Goal: Information Seeking & Learning: Learn about a topic

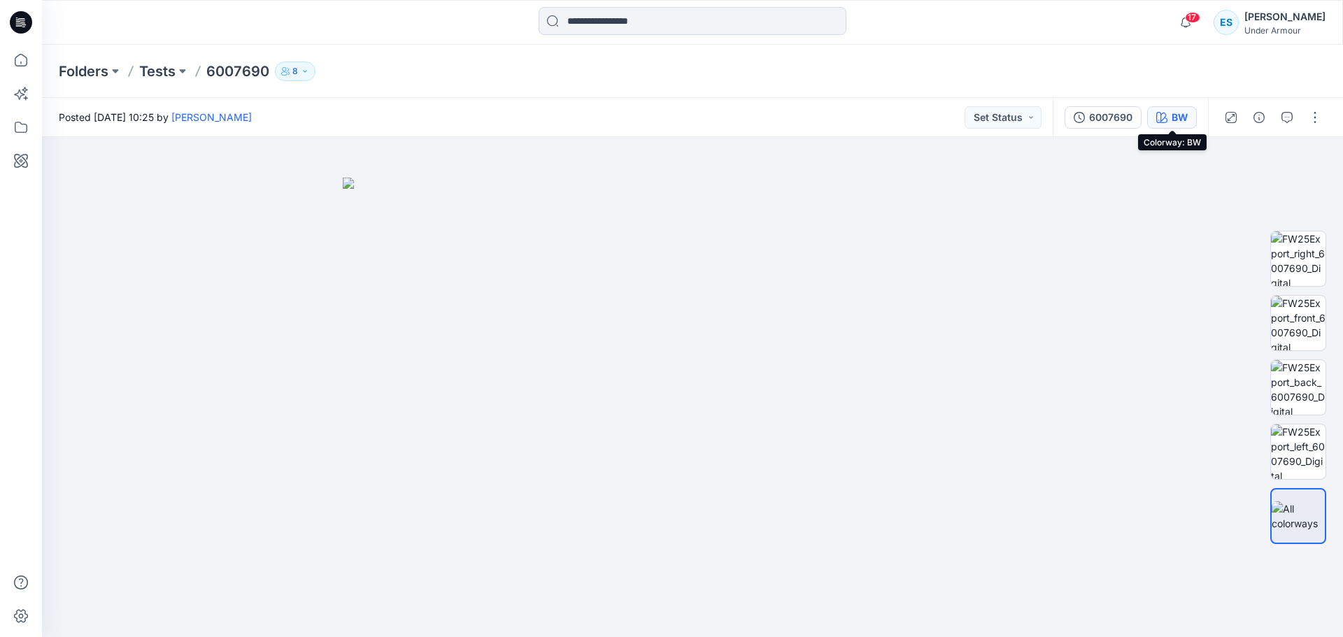
click at [1162, 115] on icon "button" at bounding box center [1161, 117] width 11 height 11
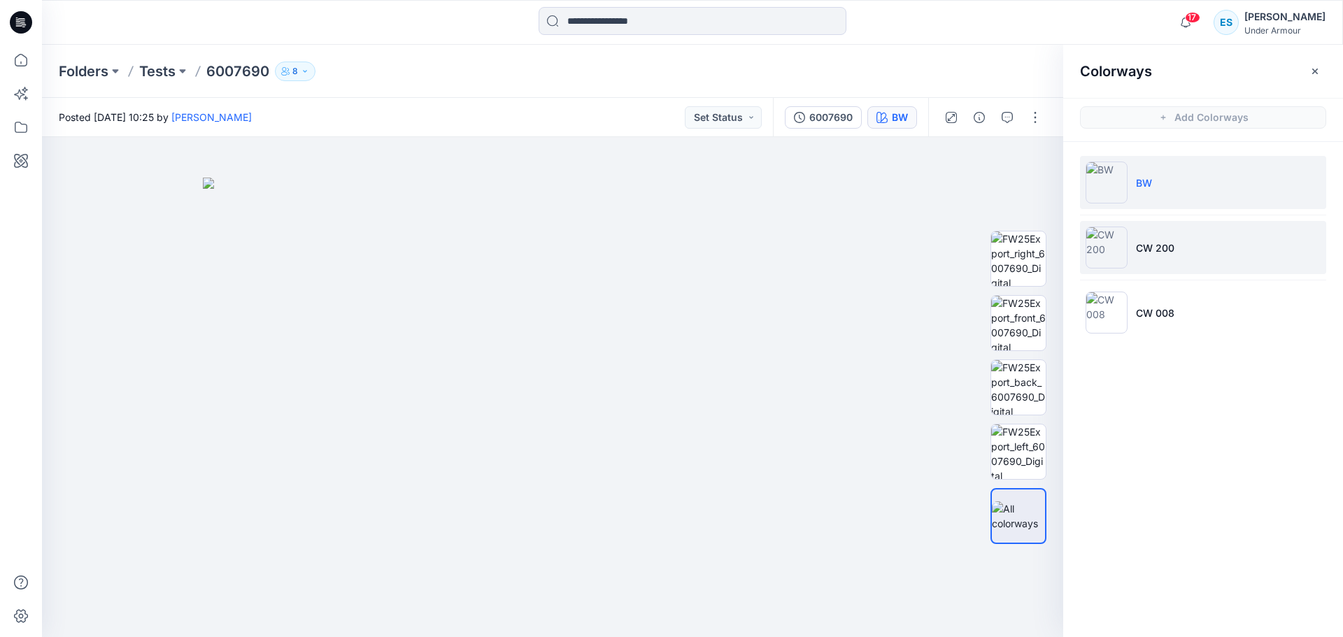
click at [1214, 255] on li "CW 200" at bounding box center [1203, 247] width 246 height 53
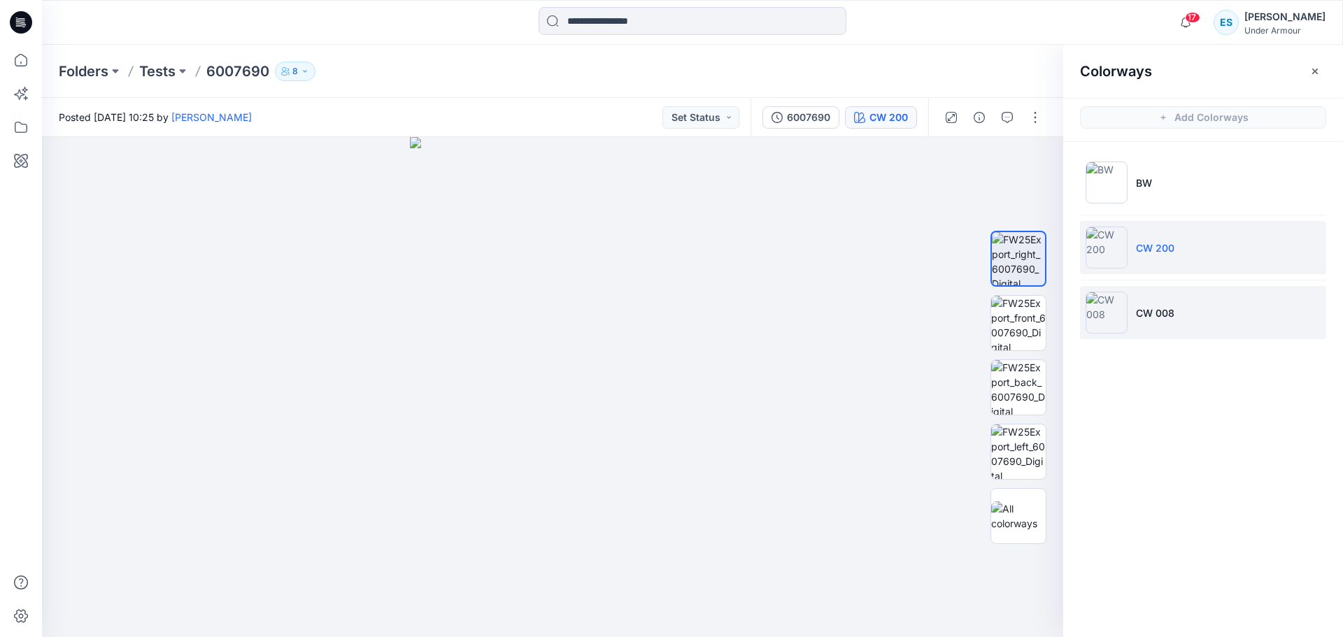
click at [1196, 318] on li "CW 008" at bounding box center [1203, 312] width 246 height 53
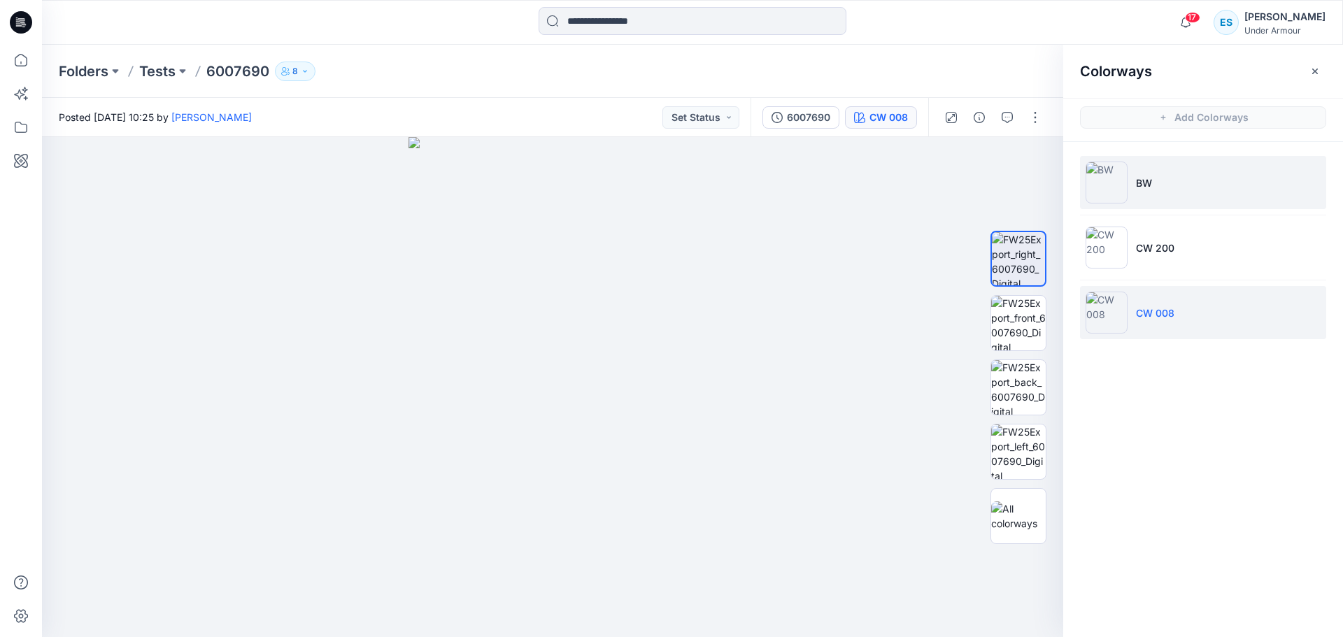
click at [1169, 183] on li "BW" at bounding box center [1203, 182] width 246 height 53
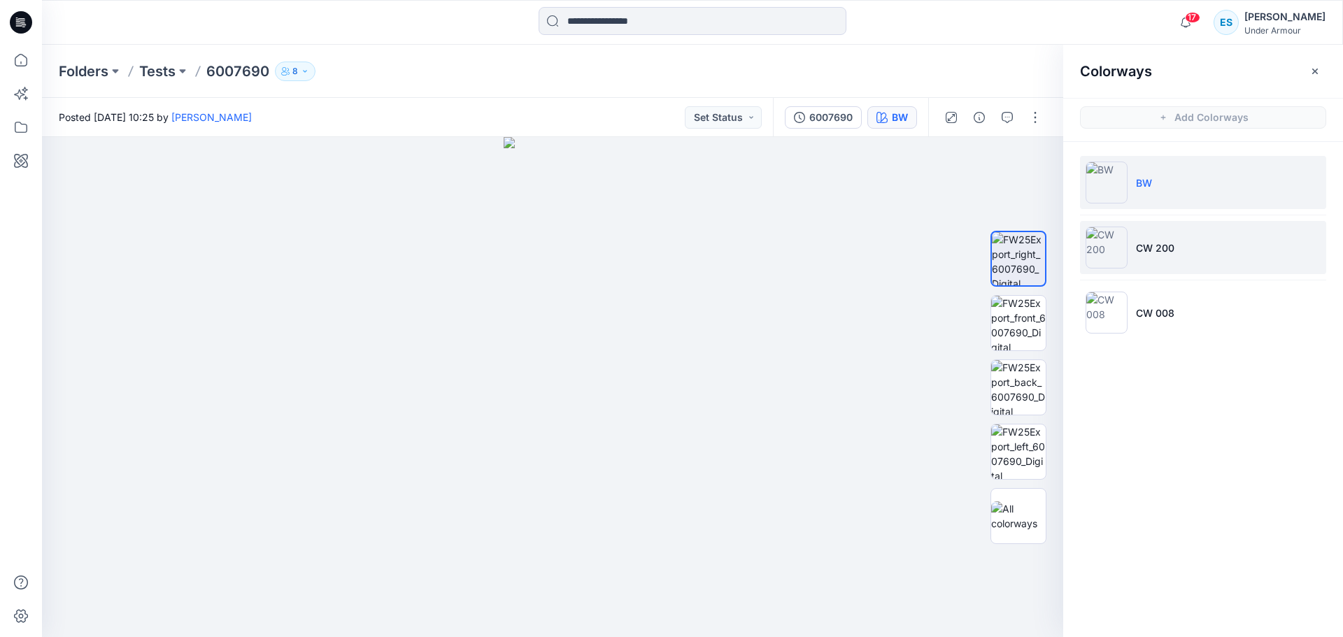
click at [1226, 255] on li "CW 200" at bounding box center [1203, 247] width 246 height 53
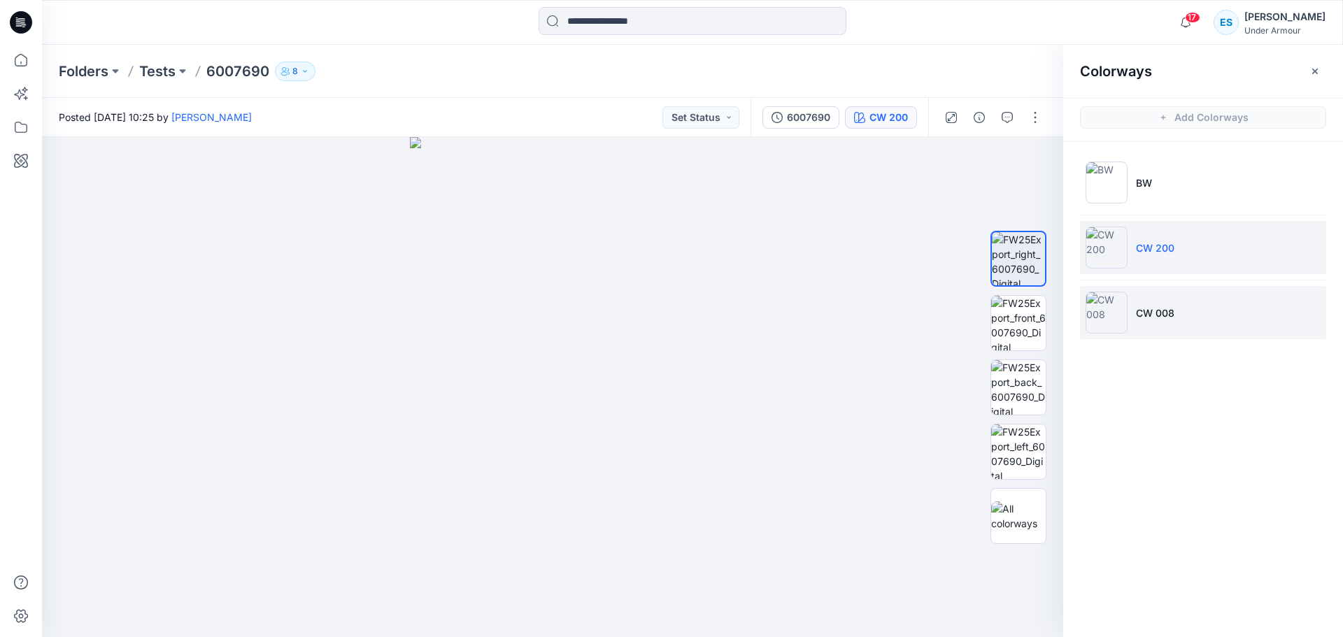
click at [1220, 311] on li "CW 008" at bounding box center [1203, 312] width 246 height 53
click at [1200, 252] on li "CW 200" at bounding box center [1203, 247] width 246 height 53
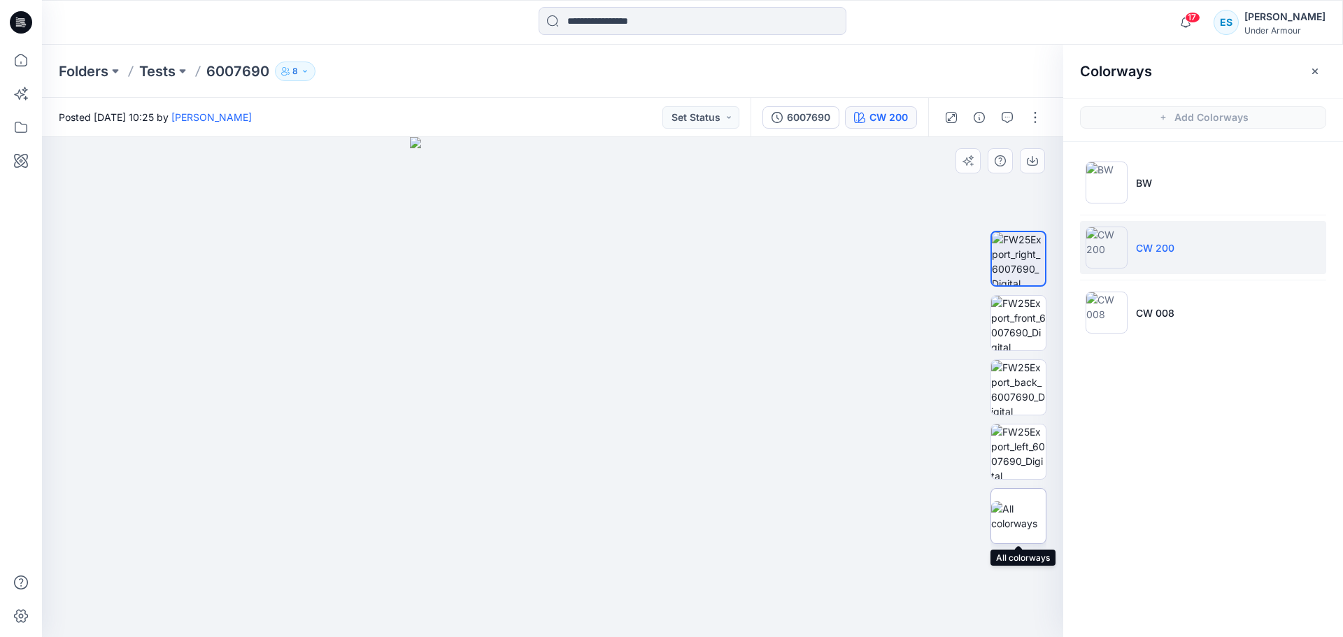
click at [1033, 517] on img at bounding box center [1018, 515] width 55 height 29
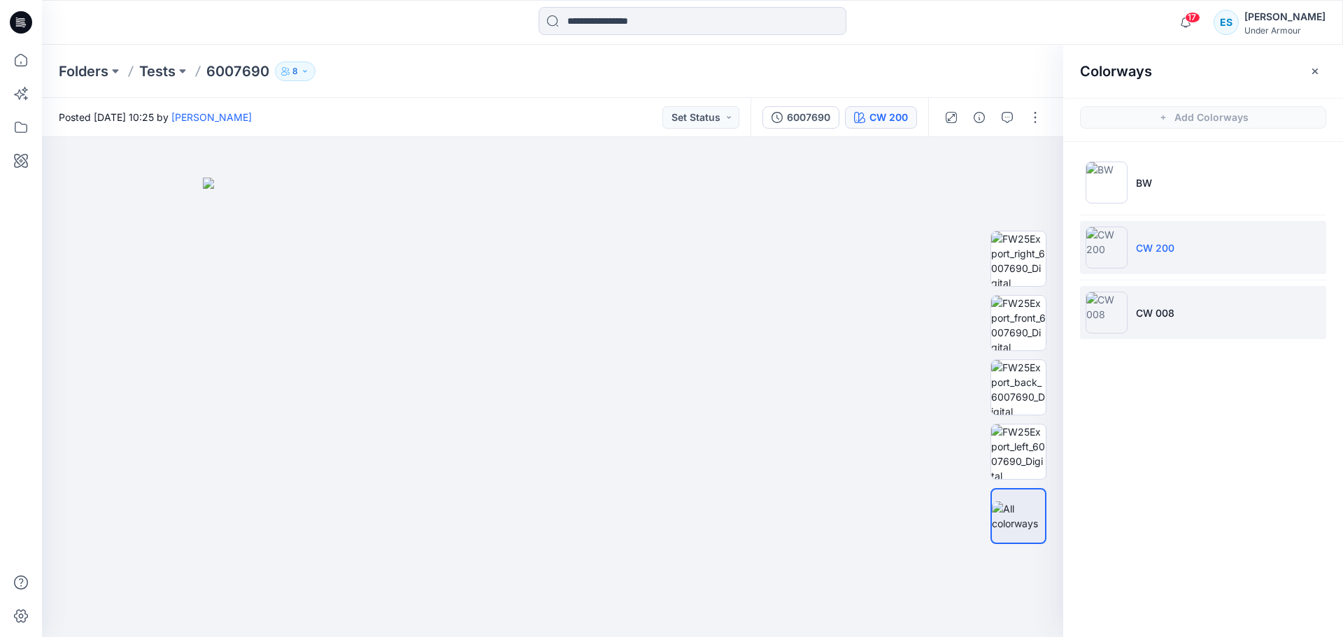
click at [1159, 312] on p "CW 008" at bounding box center [1155, 313] width 38 height 15
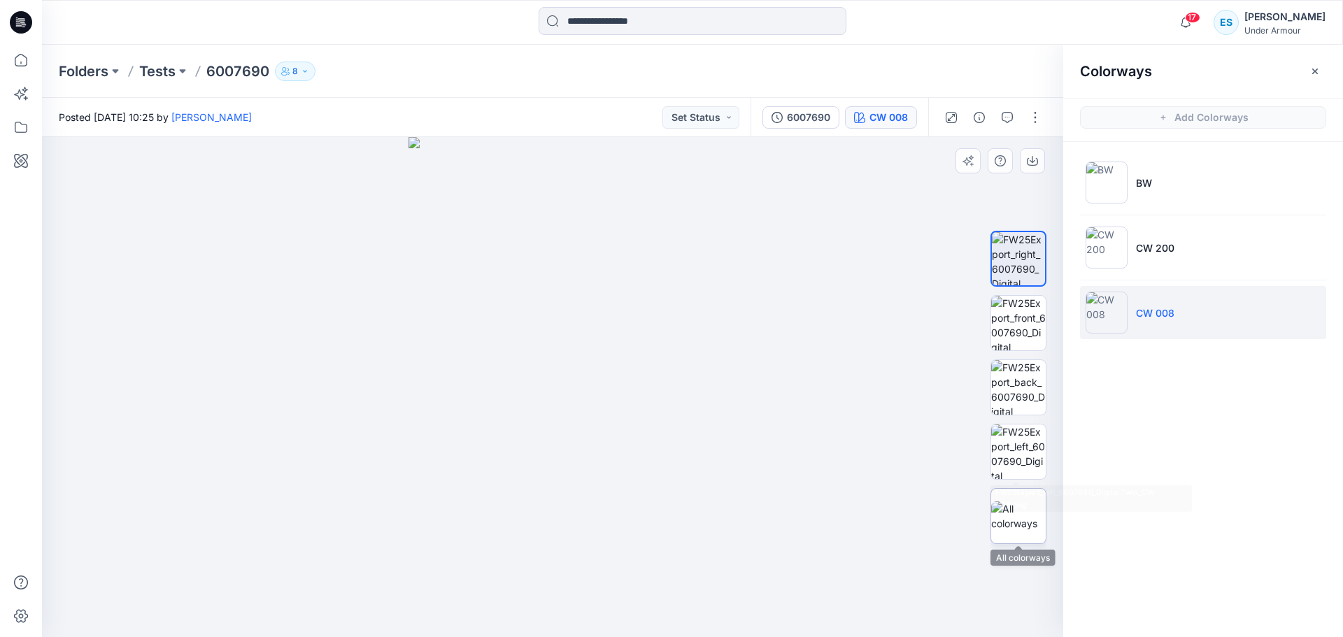
click at [1028, 520] on img at bounding box center [1018, 515] width 55 height 29
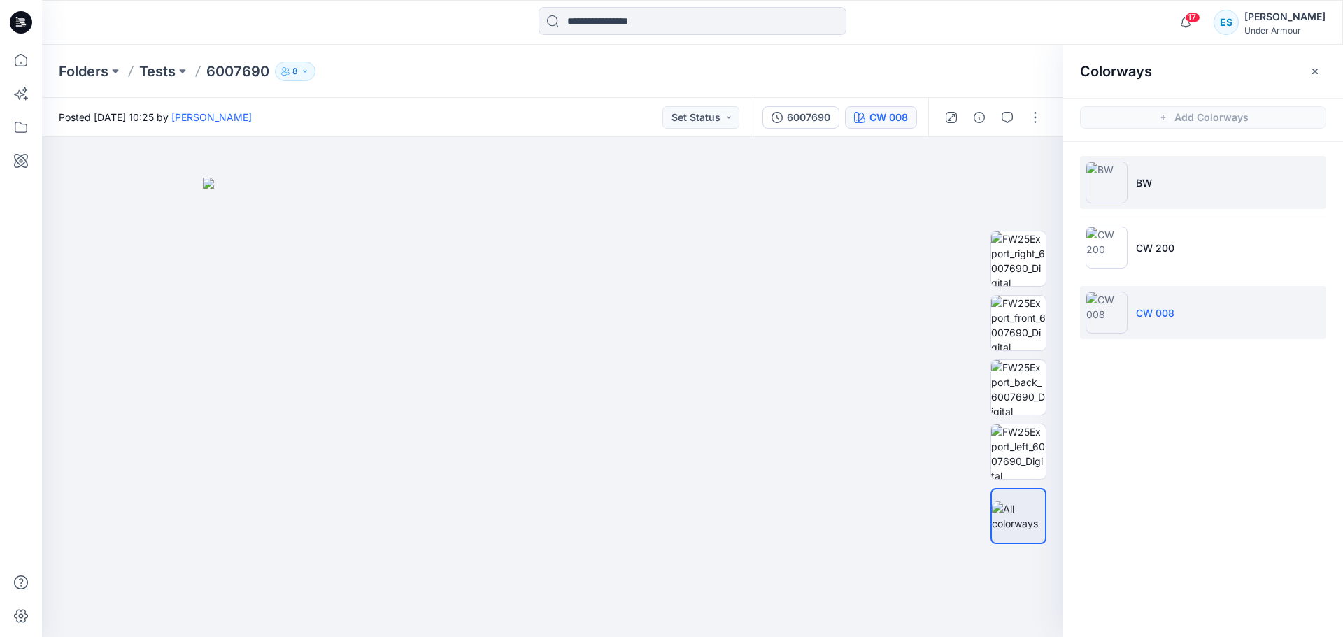
click at [1184, 176] on li "BW" at bounding box center [1203, 182] width 246 height 53
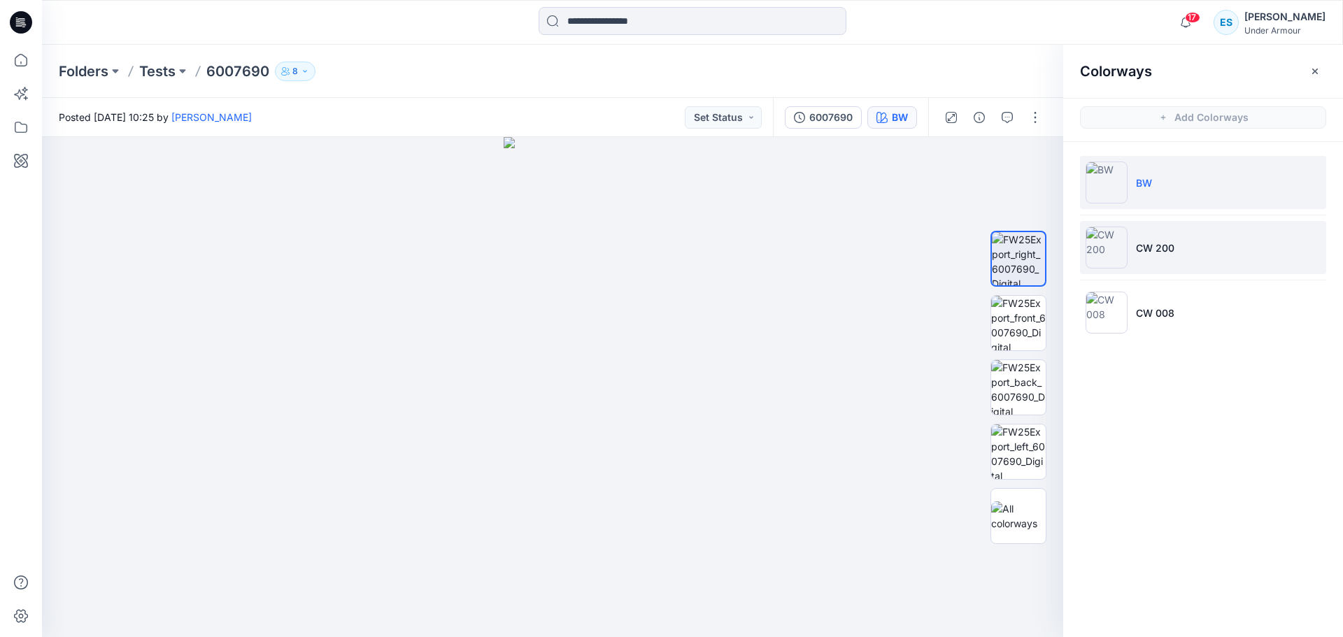
click at [1183, 236] on li "CW 200" at bounding box center [1203, 247] width 246 height 53
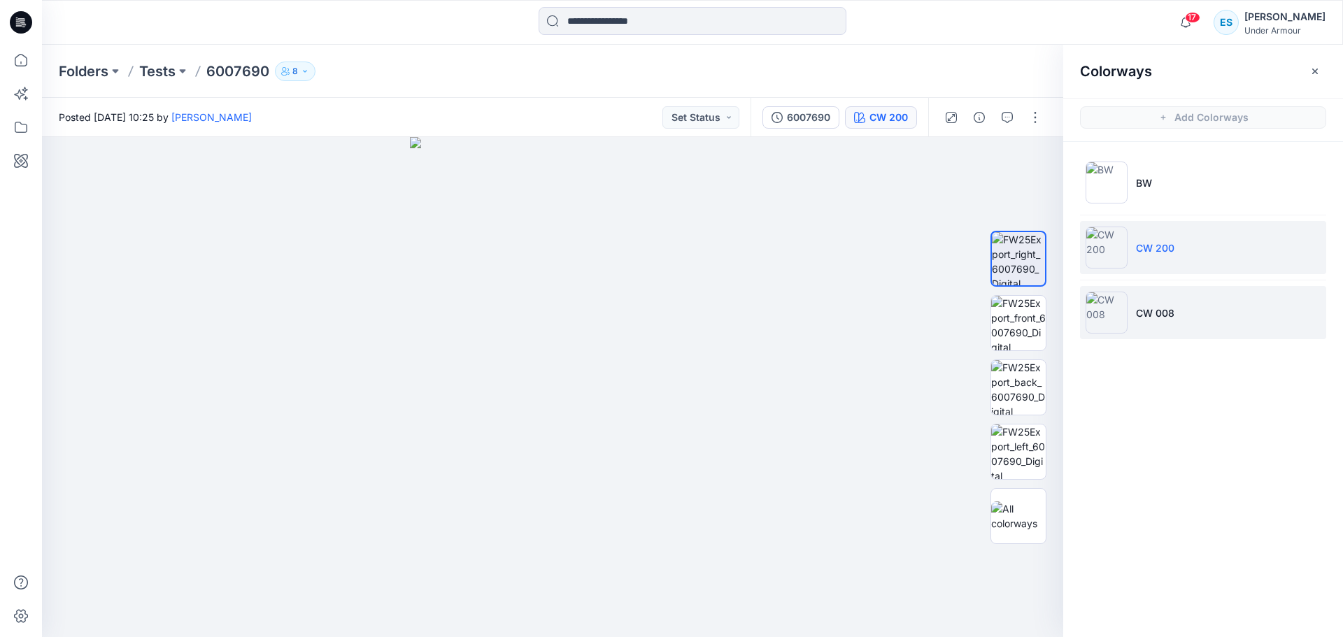
click at [1186, 303] on li "CW 008" at bounding box center [1203, 312] width 246 height 53
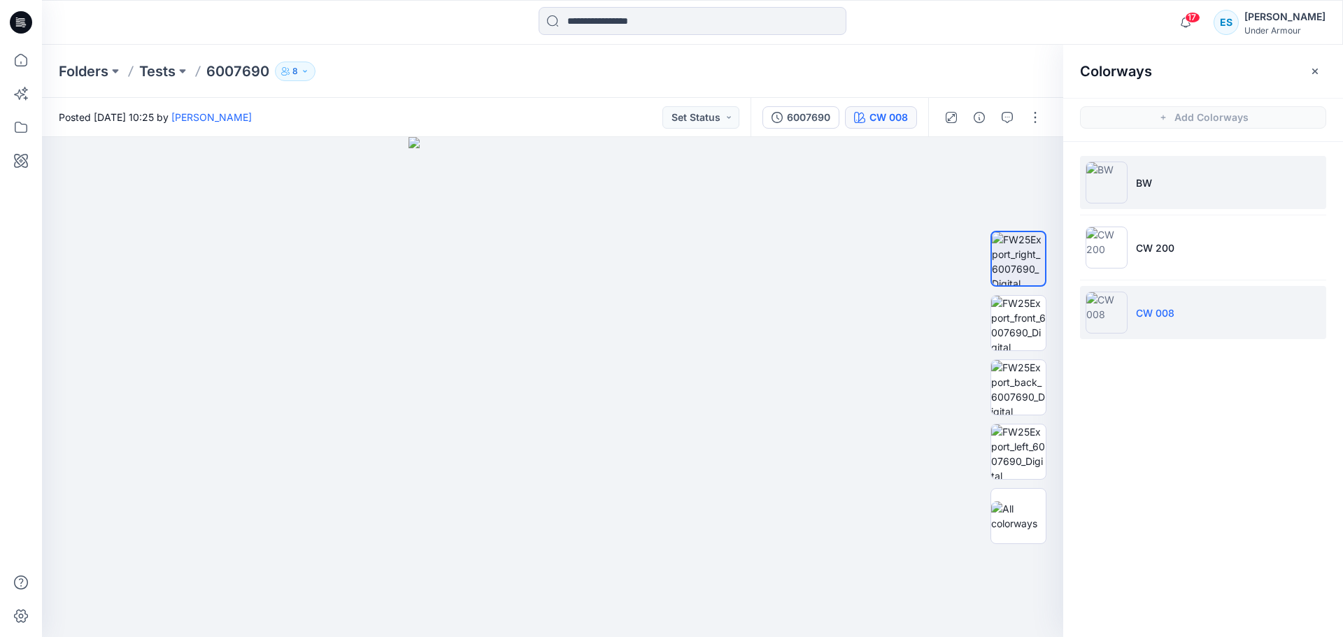
click at [1153, 204] on li "BW" at bounding box center [1203, 182] width 246 height 53
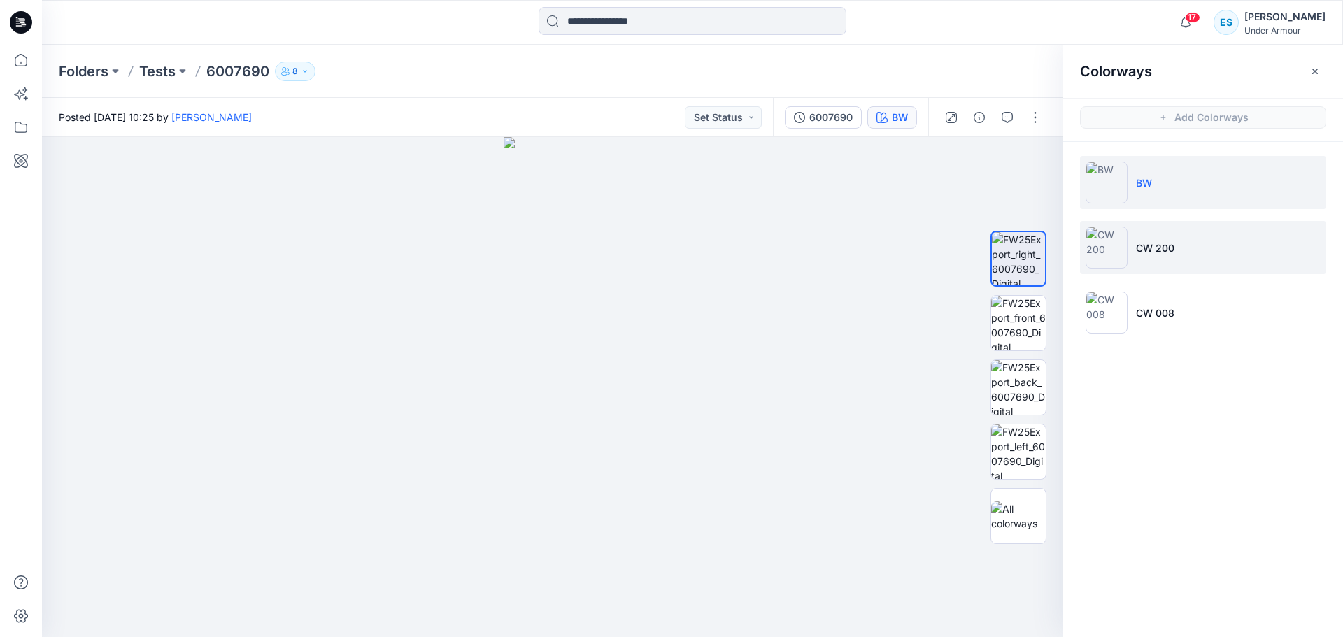
click at [1190, 250] on li "CW 200" at bounding box center [1203, 247] width 246 height 53
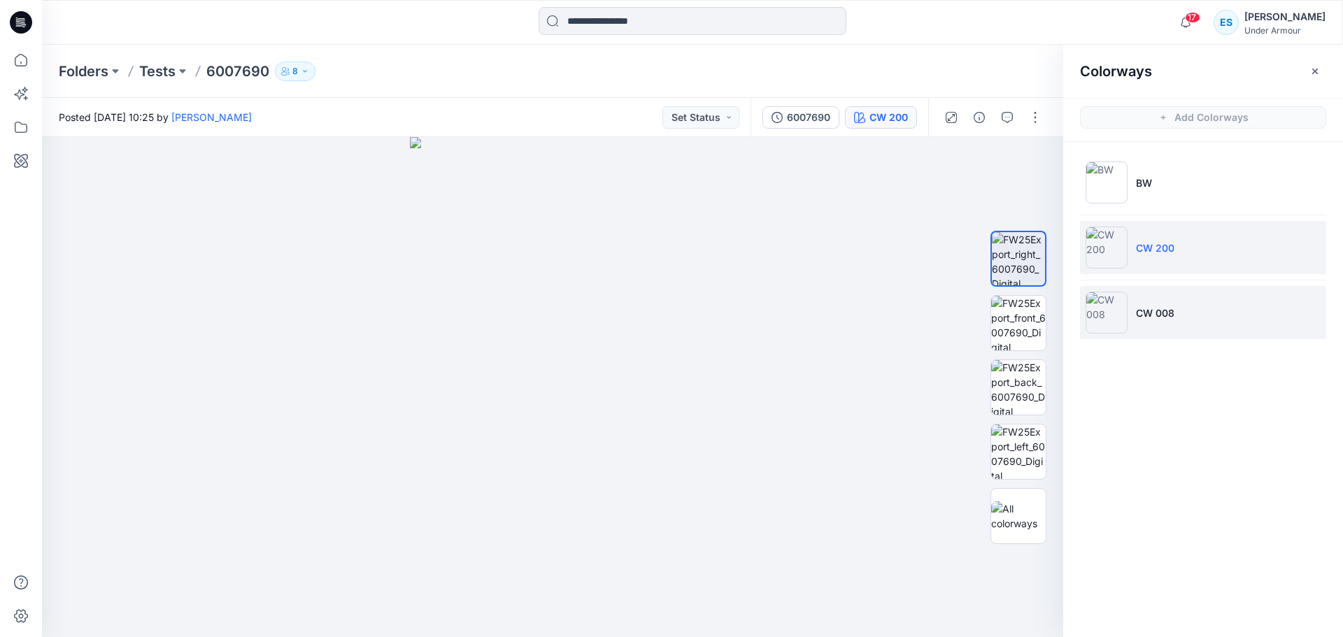
click at [1185, 313] on li "CW 008" at bounding box center [1203, 312] width 246 height 53
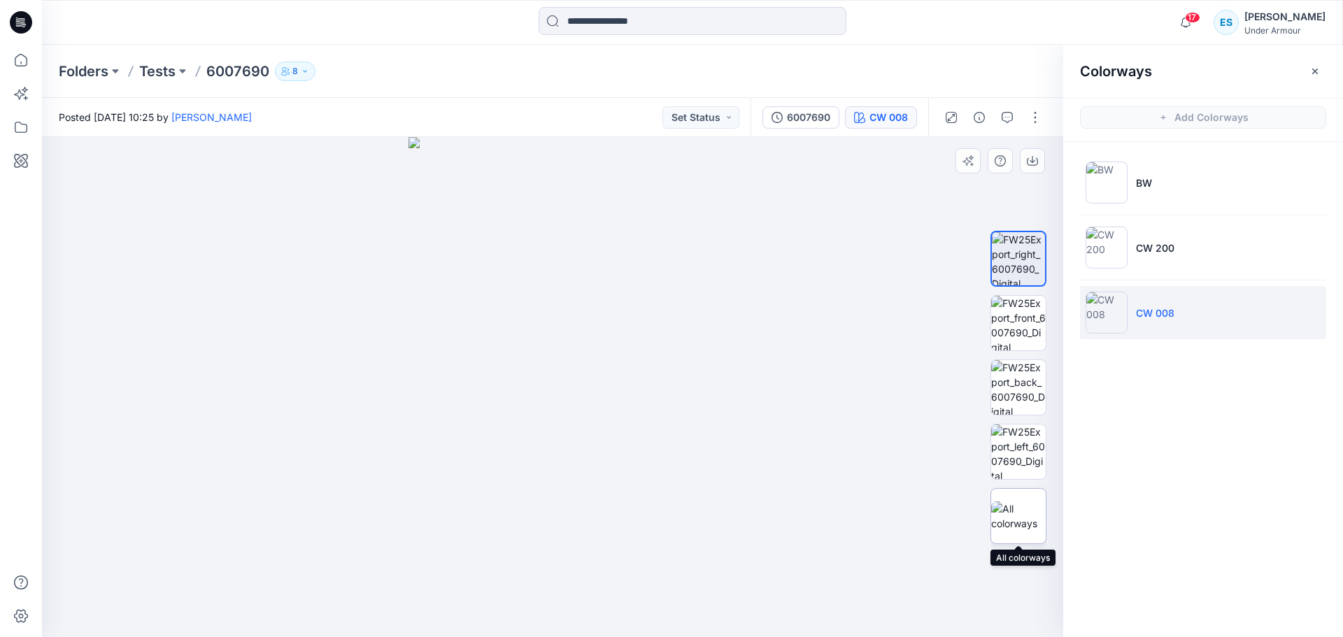
click at [1027, 524] on img at bounding box center [1018, 515] width 55 height 29
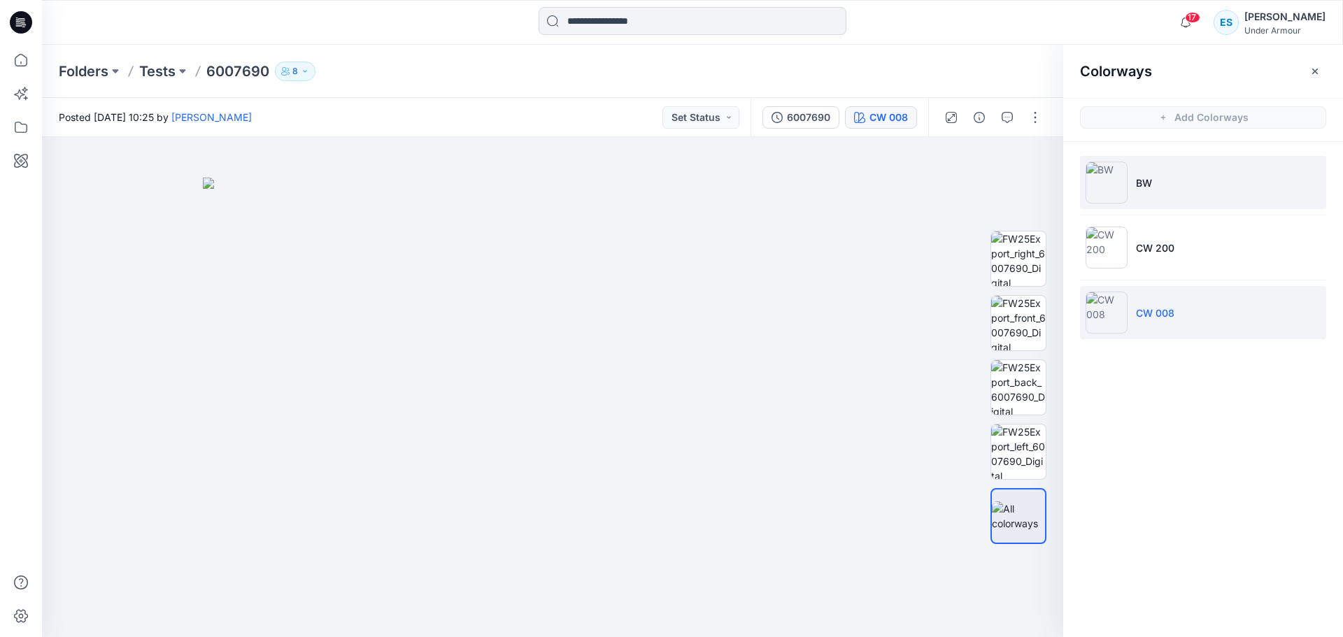
click at [1174, 199] on li "BW" at bounding box center [1203, 182] width 246 height 53
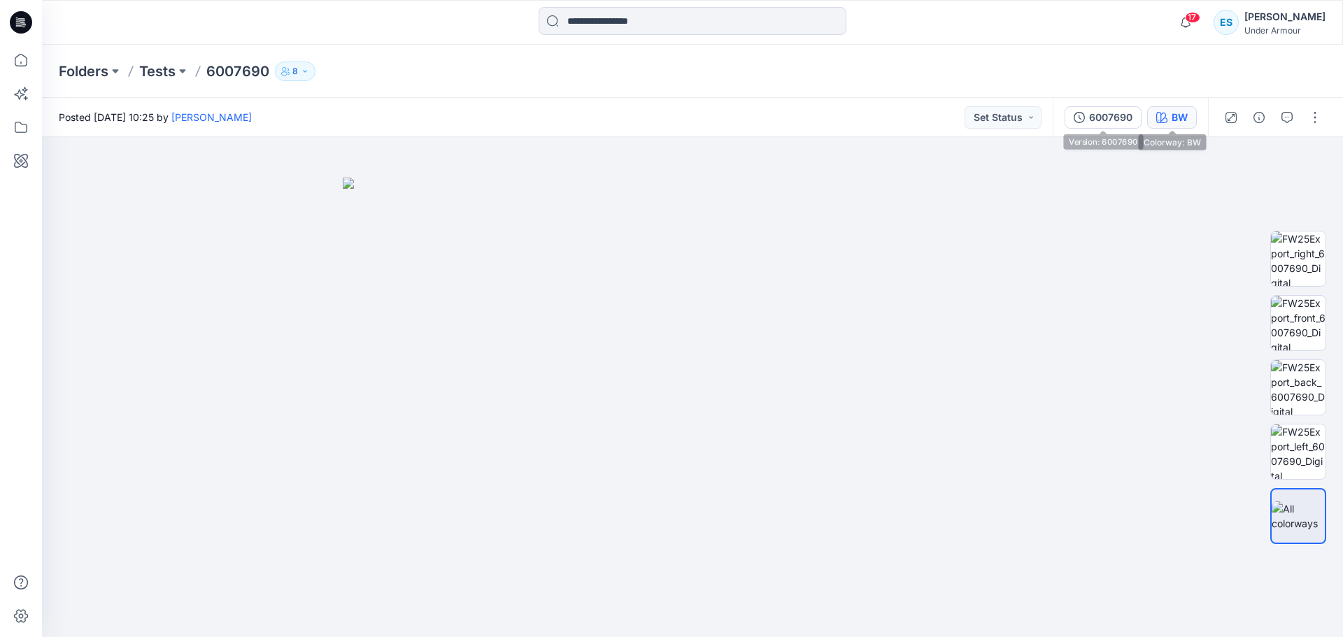
click at [1167, 113] on icon "button" at bounding box center [1161, 117] width 11 height 11
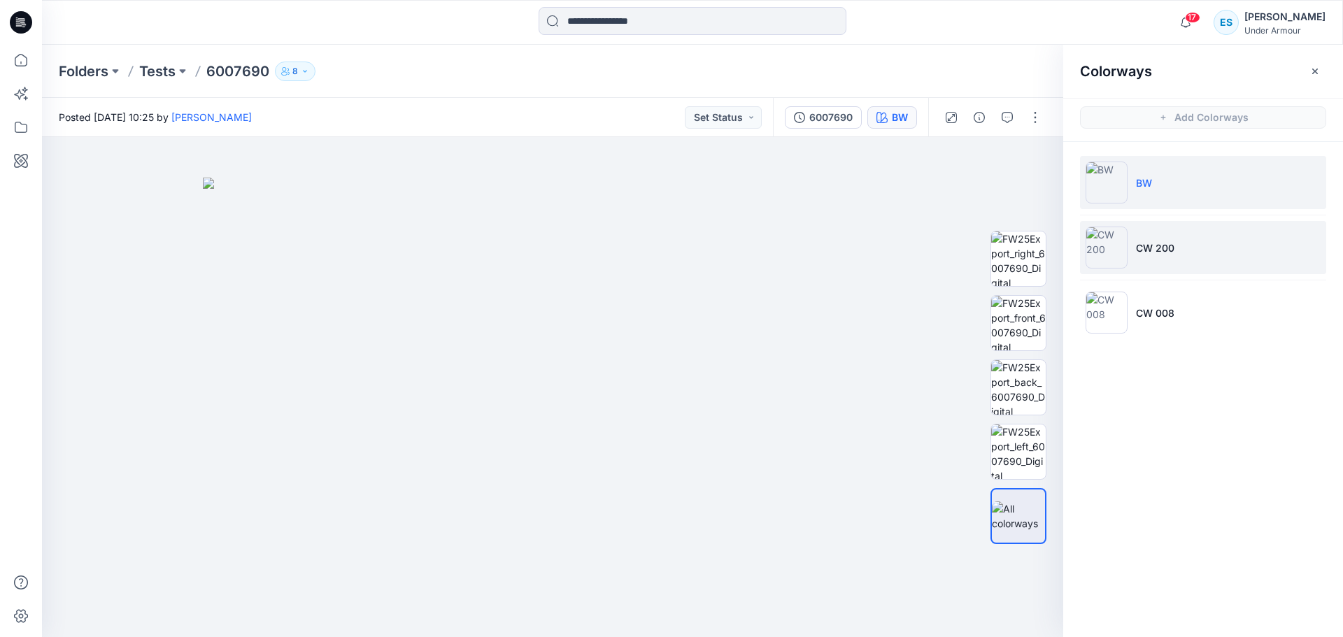
click at [1170, 243] on p "CW 200" at bounding box center [1155, 248] width 38 height 15
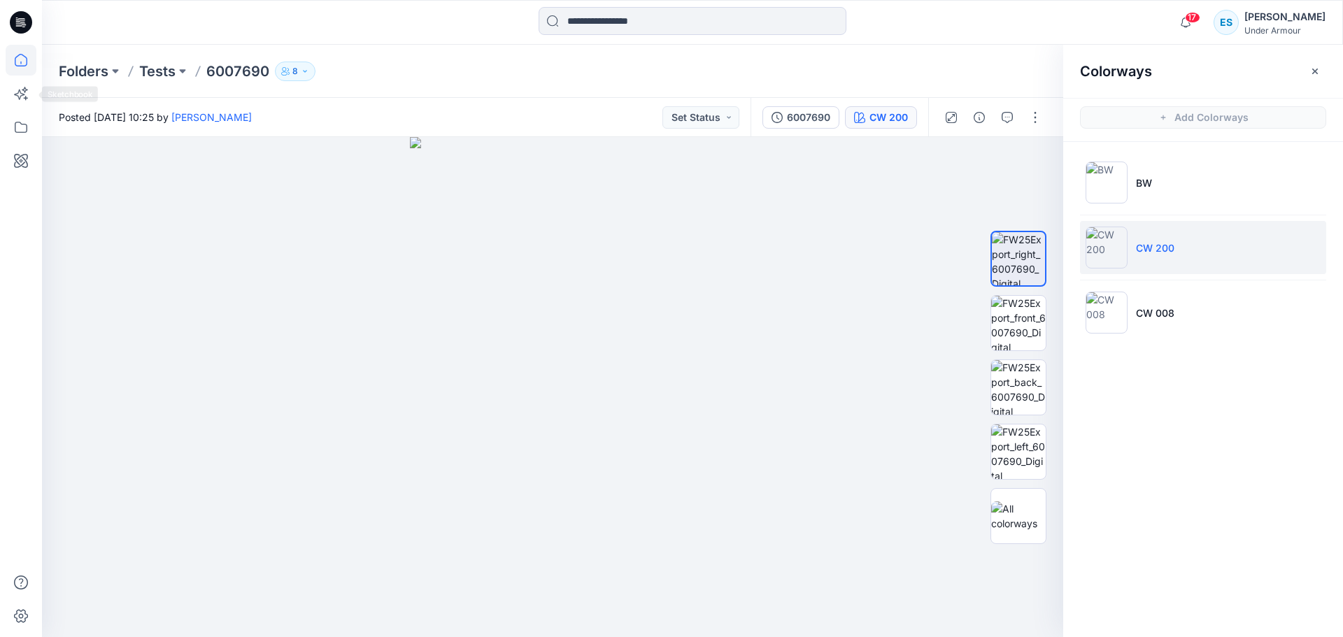
click at [24, 62] on icon at bounding box center [21, 60] width 31 height 31
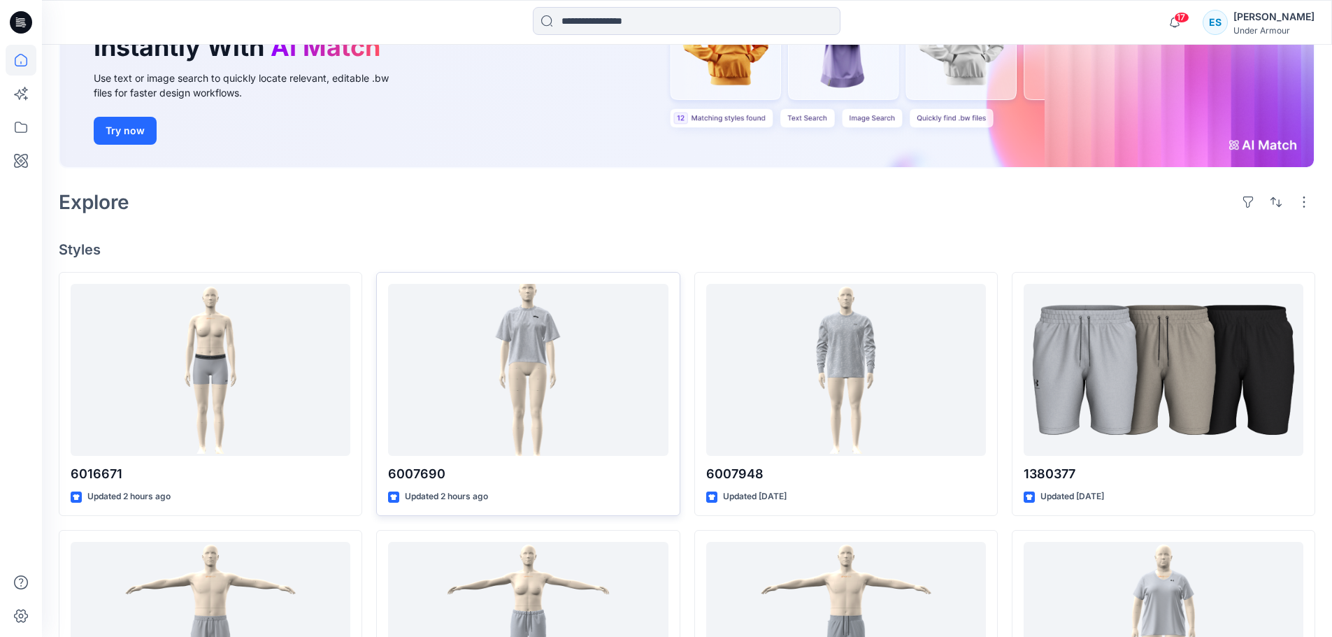
scroll to position [420, 0]
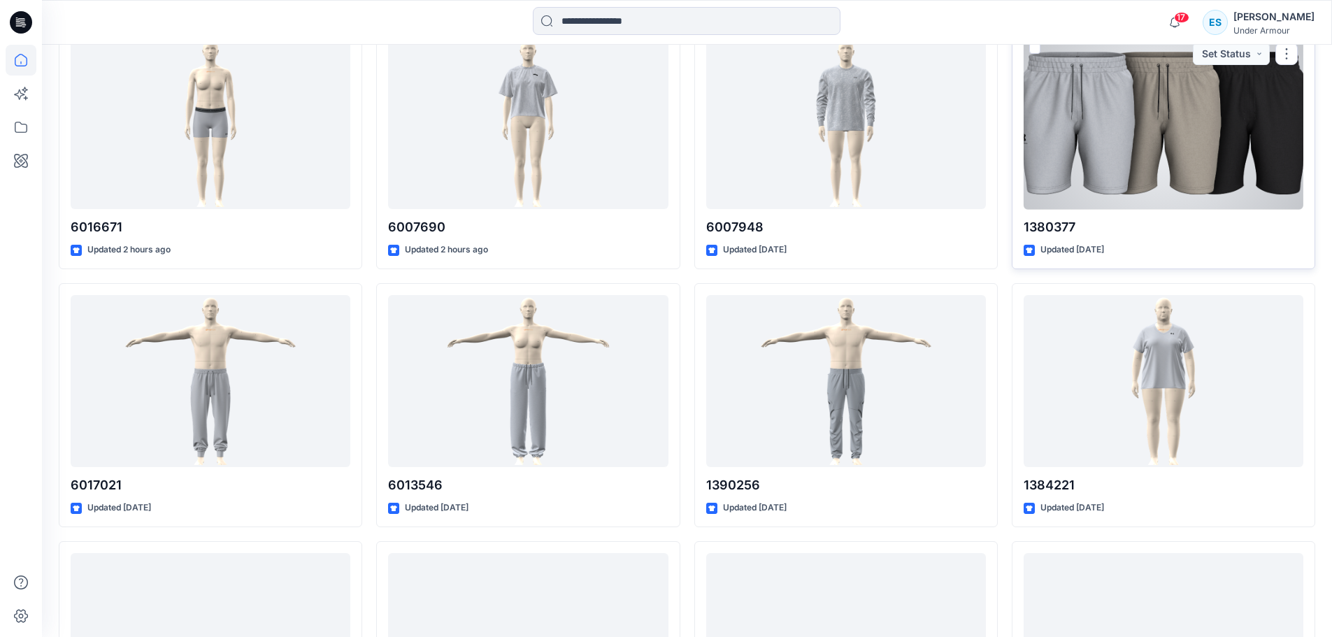
click at [1087, 148] on div at bounding box center [1164, 123] width 280 height 173
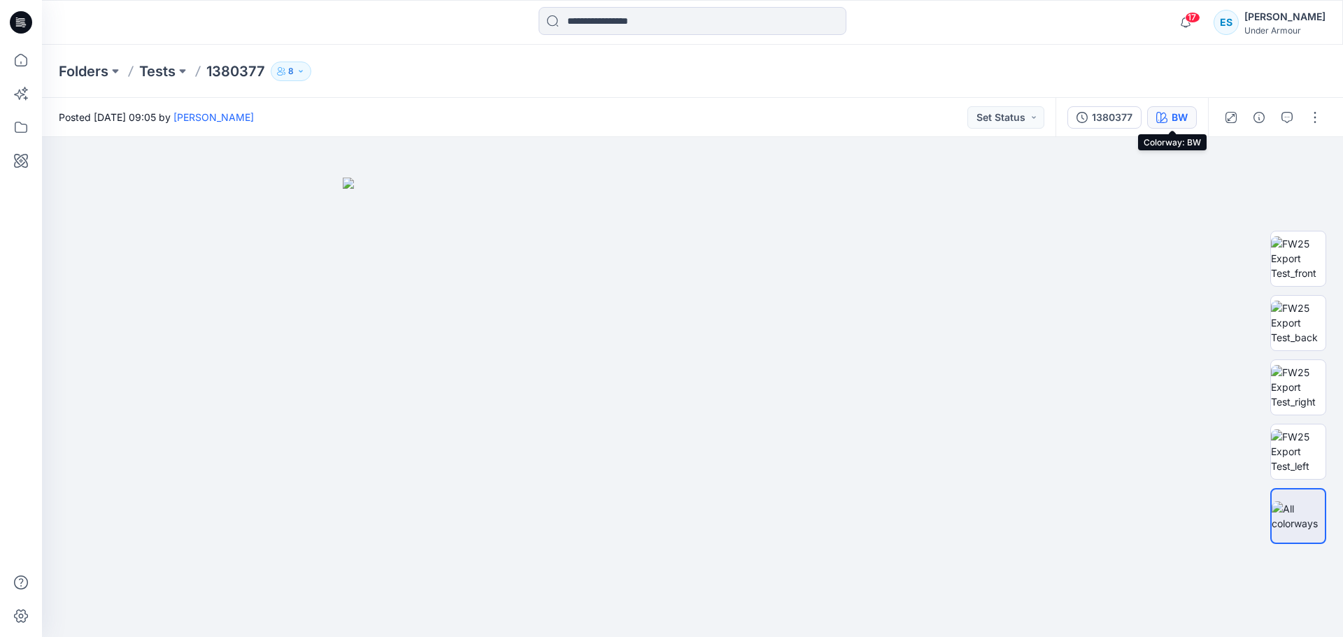
click at [1153, 120] on button "BW" at bounding box center [1172, 117] width 50 height 22
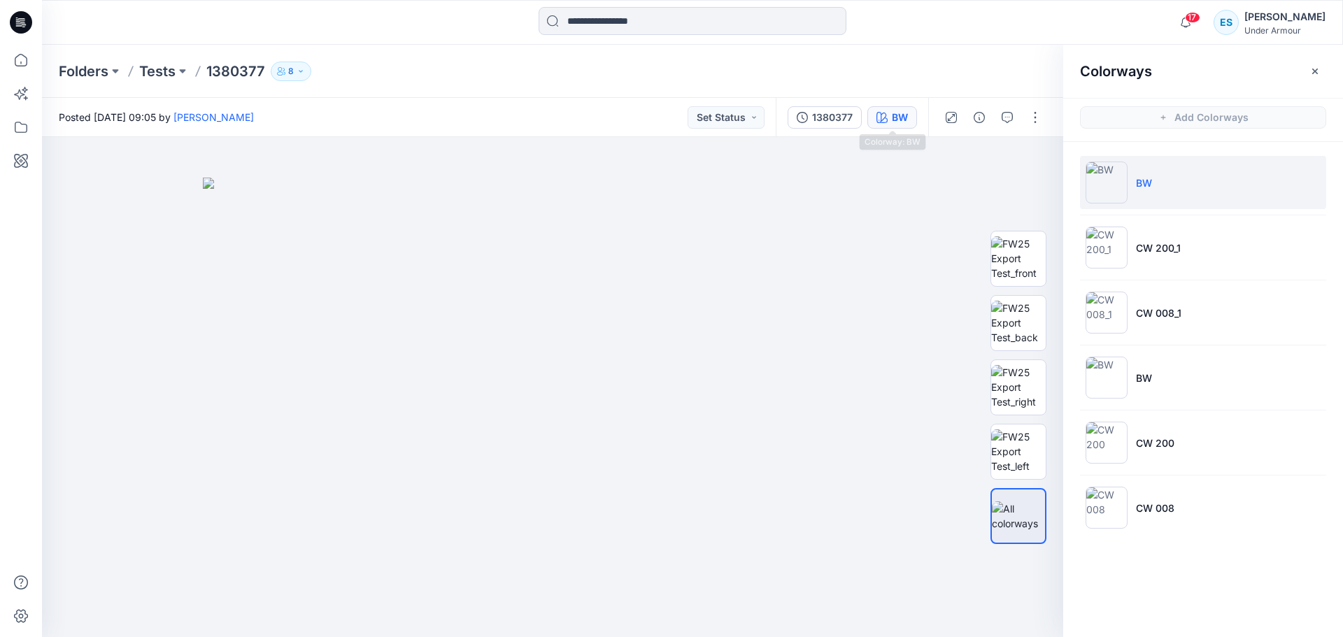
click at [902, 116] on div "BW" at bounding box center [900, 117] width 16 height 15
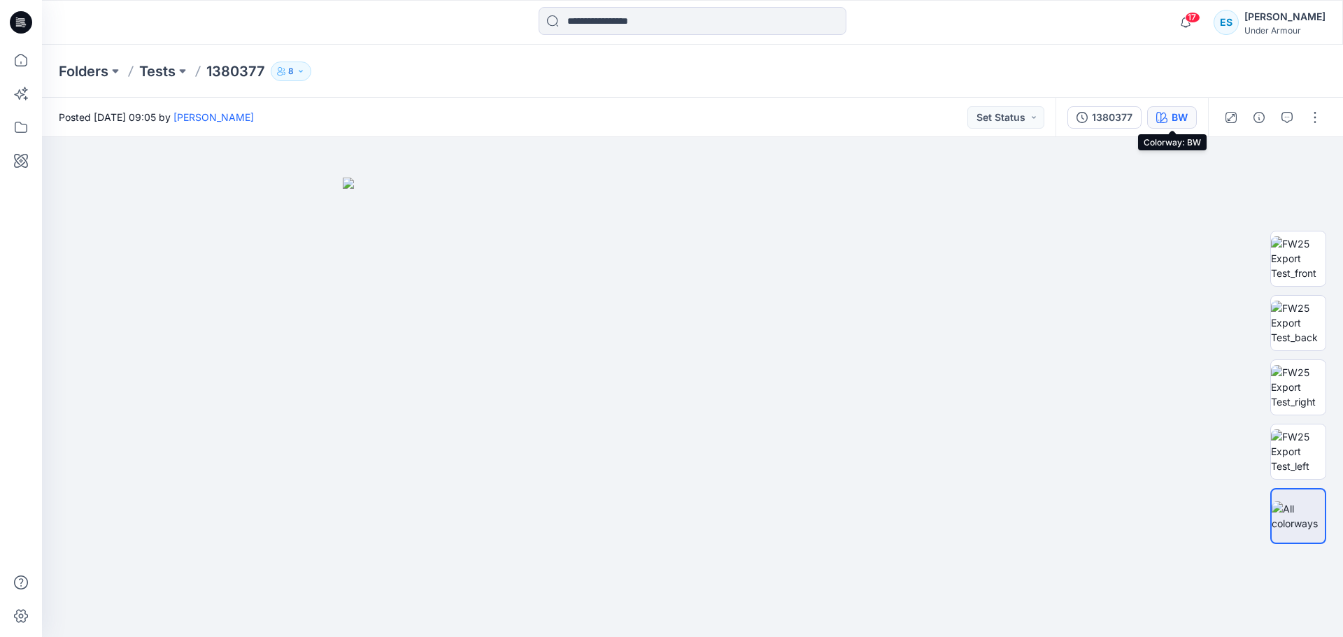
click at [1150, 120] on button "BW" at bounding box center [1172, 117] width 50 height 22
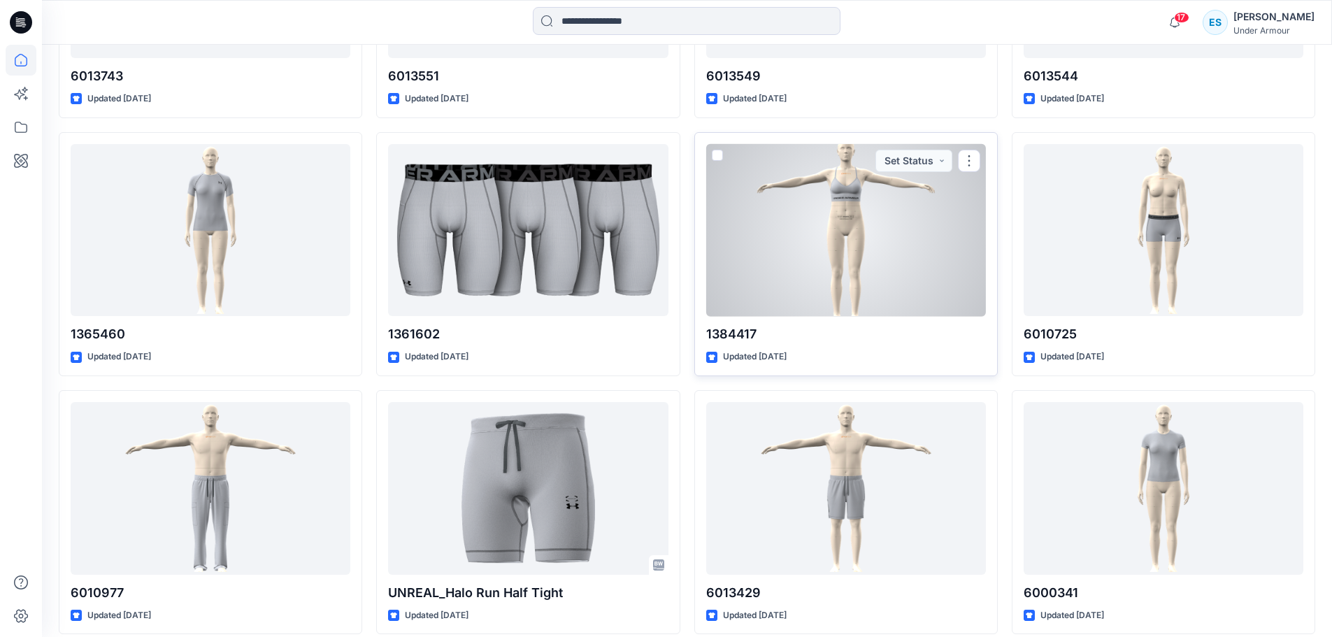
scroll to position [1899, 0]
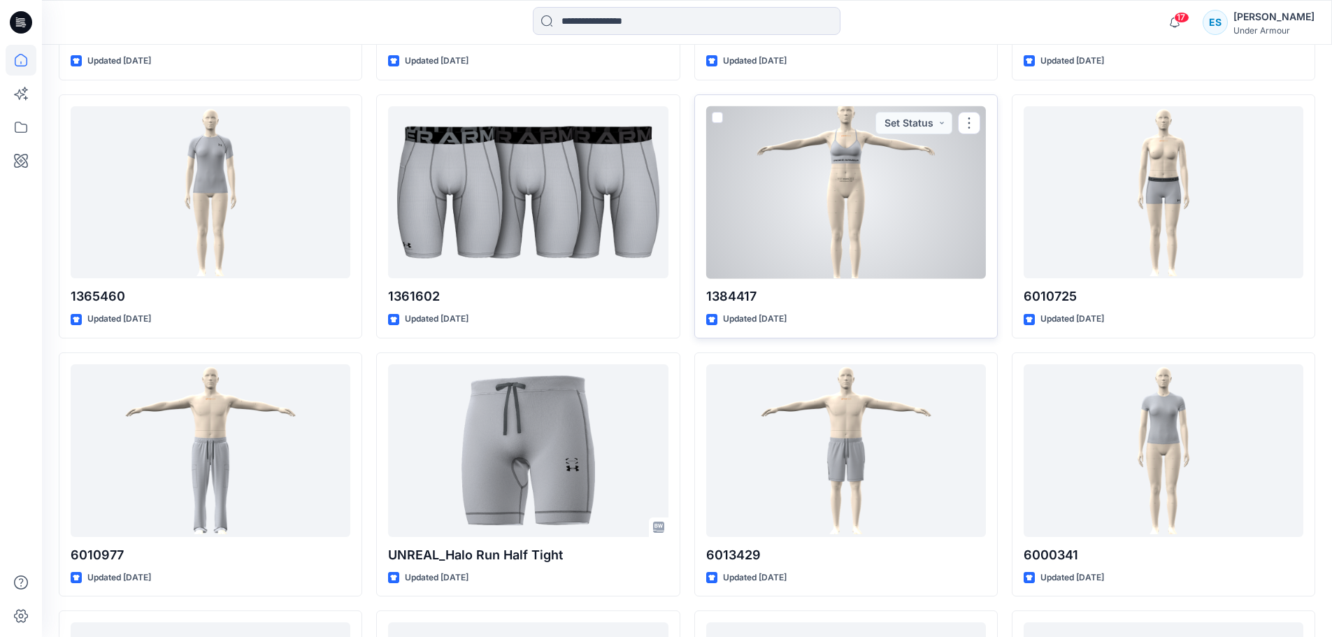
click at [926, 221] on div at bounding box center [846, 192] width 280 height 173
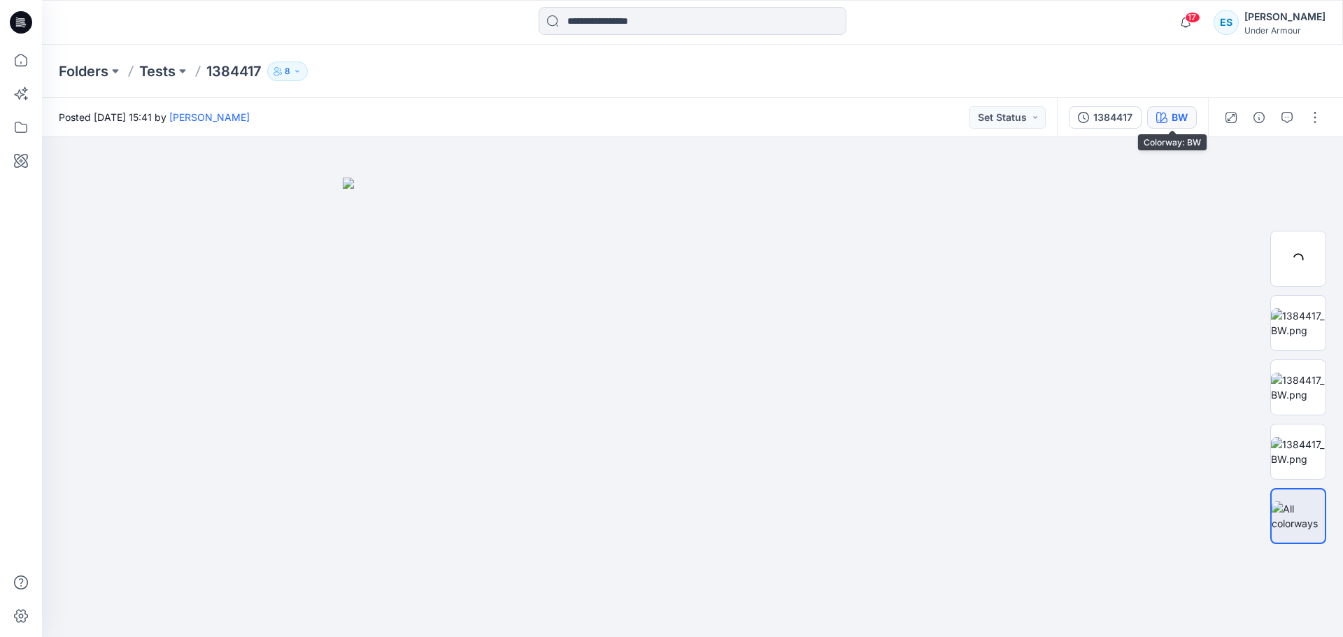
click at [1167, 120] on button "BW" at bounding box center [1172, 117] width 50 height 22
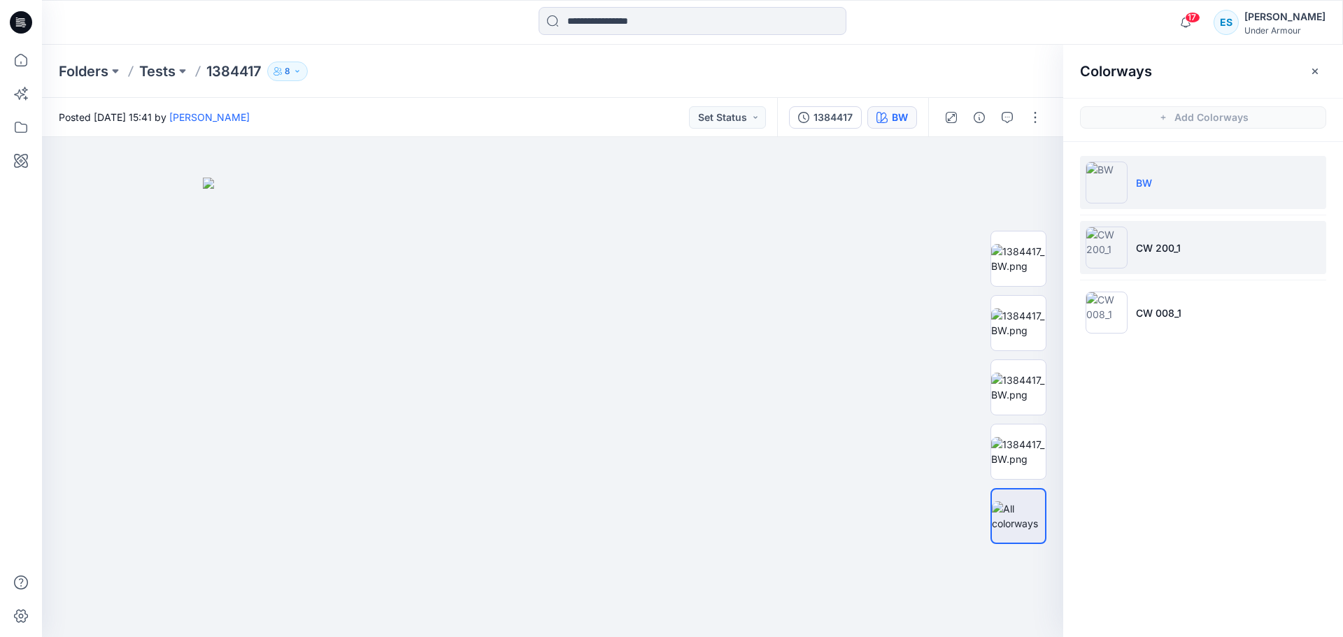
click at [1208, 236] on li "CW 200_1" at bounding box center [1203, 247] width 246 height 53
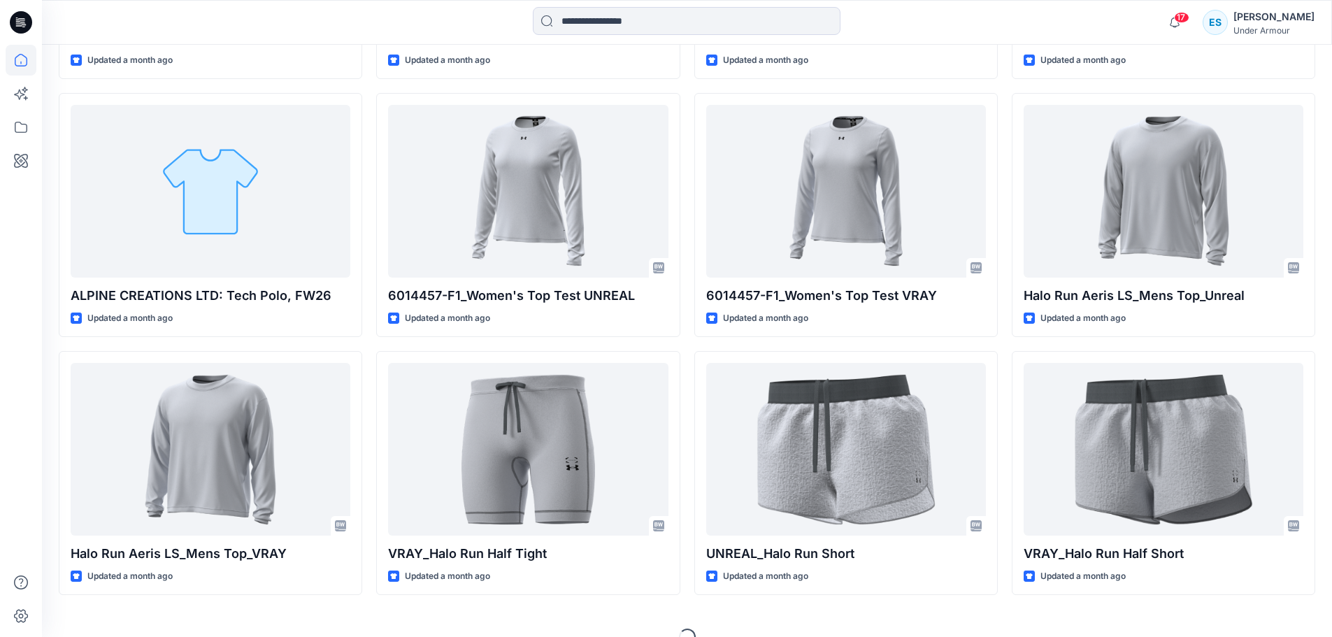
scroll to position [3733, 0]
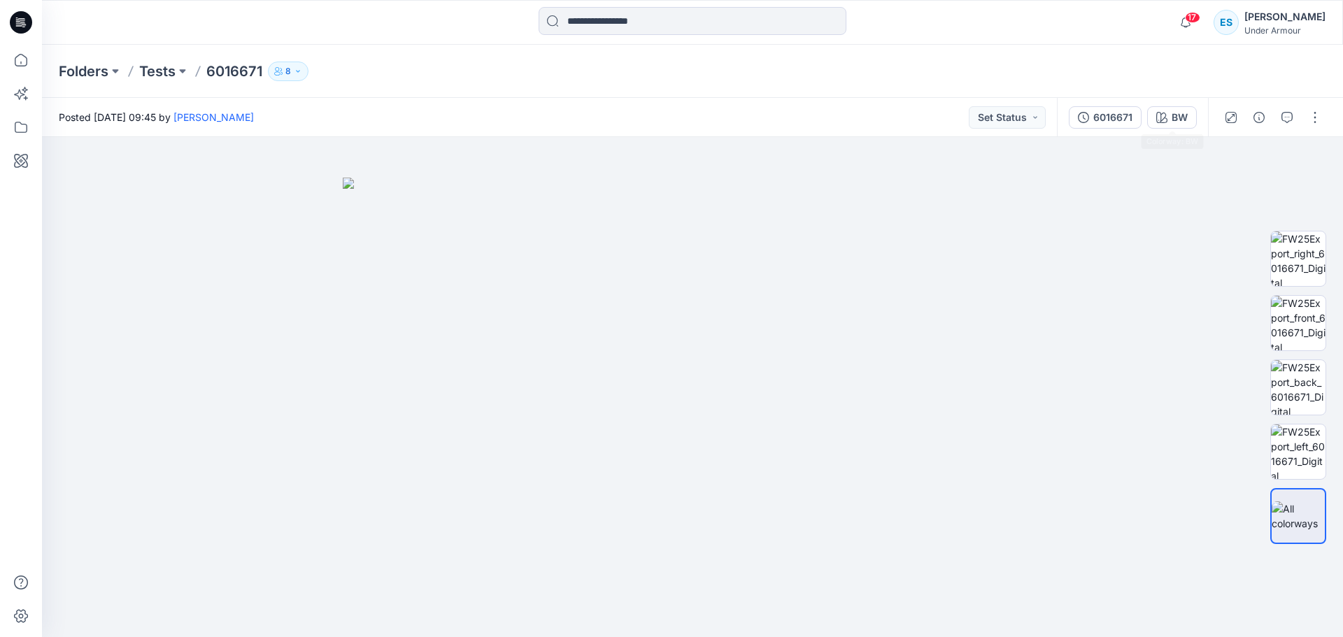
click at [1162, 95] on div "Folders Tests 6016671 8" at bounding box center [692, 71] width 1301 height 53
click at [1169, 120] on button "BW" at bounding box center [1172, 117] width 50 height 22
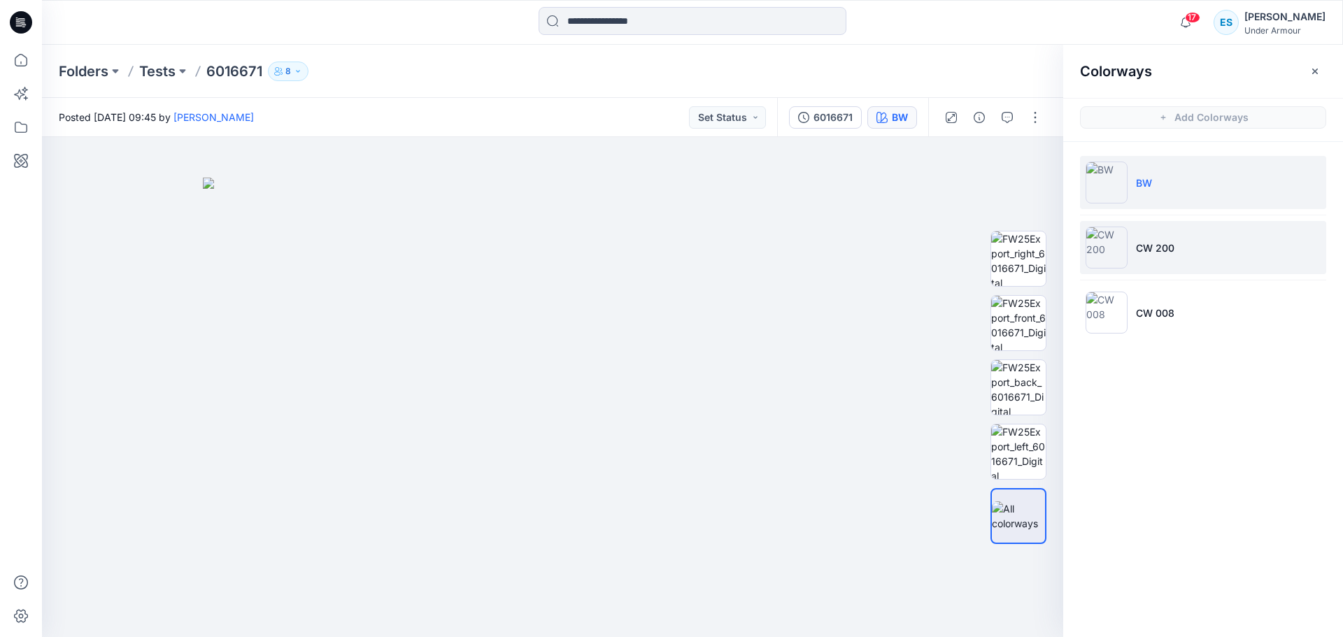
click at [1200, 264] on li "CW 200" at bounding box center [1203, 247] width 246 height 53
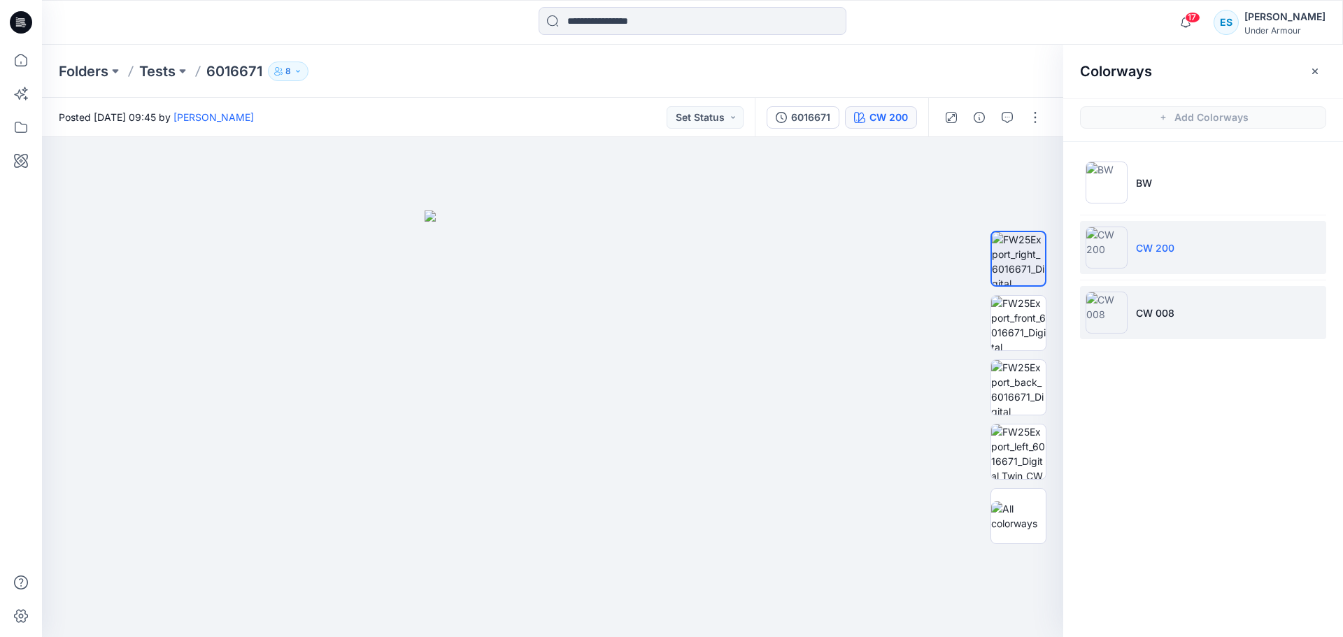
click at [1184, 315] on li "CW 008" at bounding box center [1203, 312] width 246 height 53
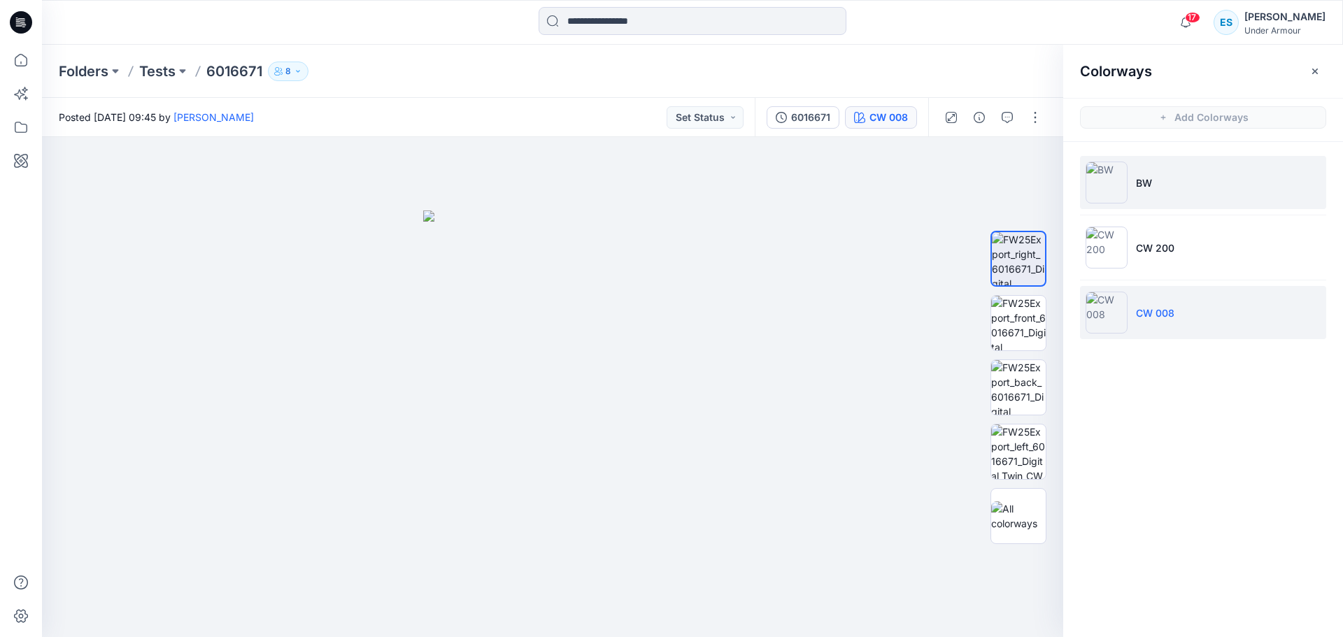
click at [1160, 201] on li "BW" at bounding box center [1203, 182] width 246 height 53
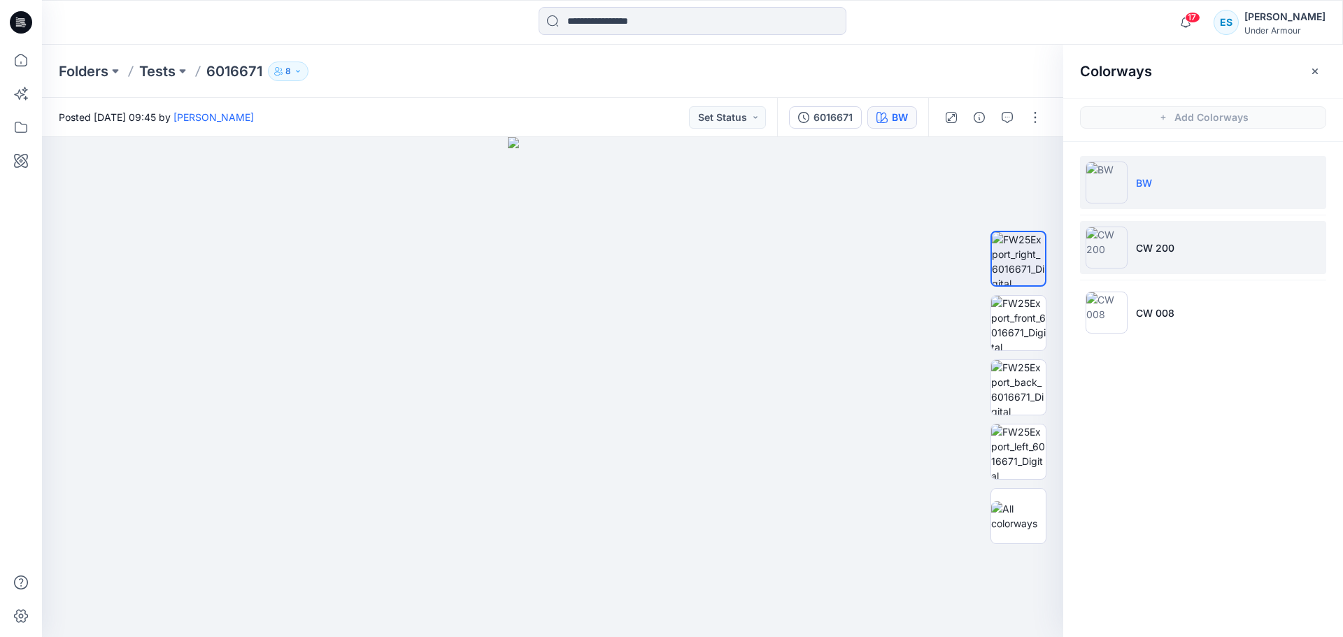
click at [1206, 267] on li "CW 200" at bounding box center [1203, 247] width 246 height 53
click at [1162, 197] on li "BW" at bounding box center [1203, 182] width 246 height 53
click at [1146, 265] on li "CW 200" at bounding box center [1203, 247] width 246 height 53
